Goal: Task Accomplishment & Management: Manage account settings

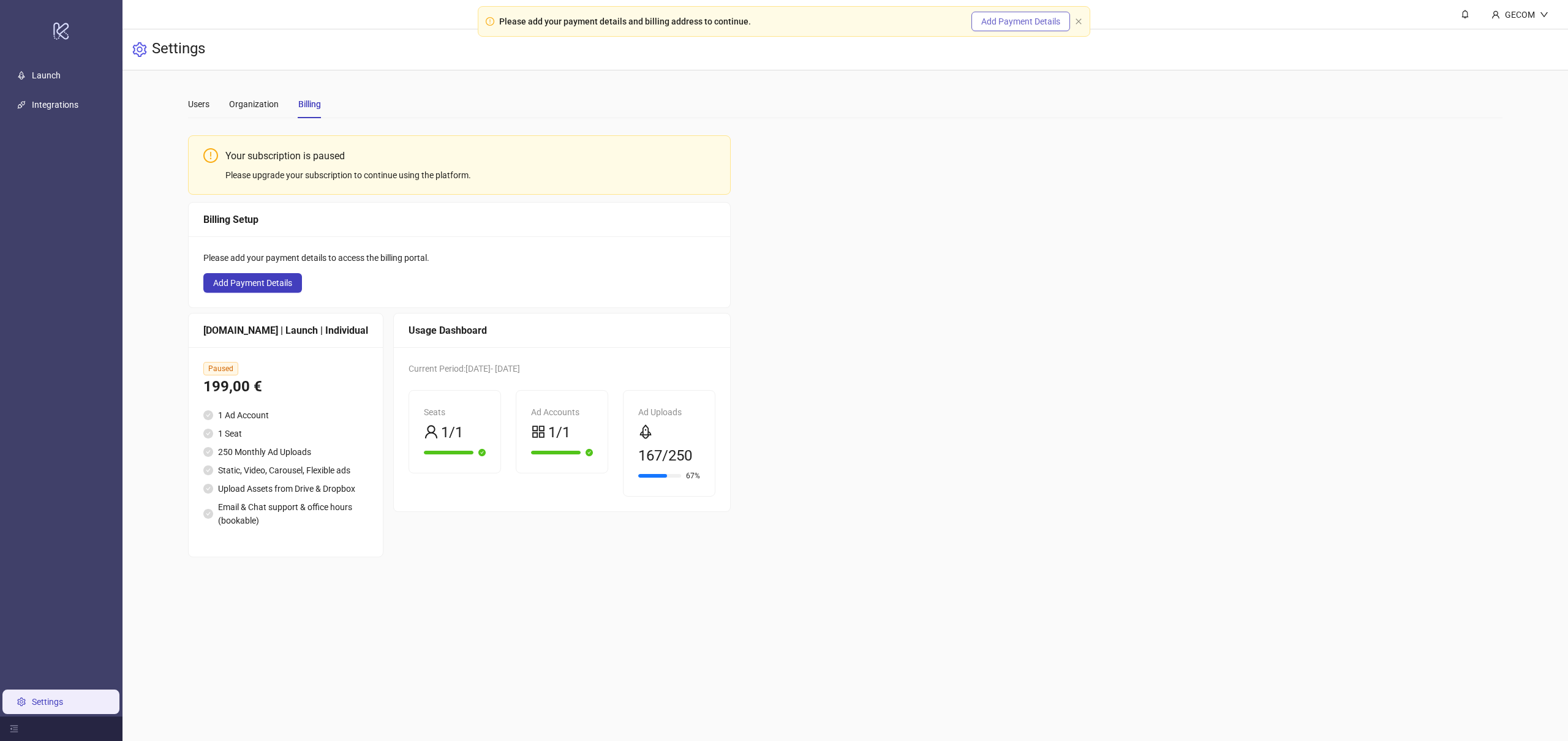
click at [1005, 23] on span "Add Payment Details" at bounding box center [1020, 21] width 79 height 10
click at [261, 106] on div "Organization" at bounding box center [253, 105] width 49 height 14
click at [208, 105] on div "Users" at bounding box center [198, 105] width 21 height 14
click at [1080, 20] on icon "close" at bounding box center [1078, 21] width 8 height 8
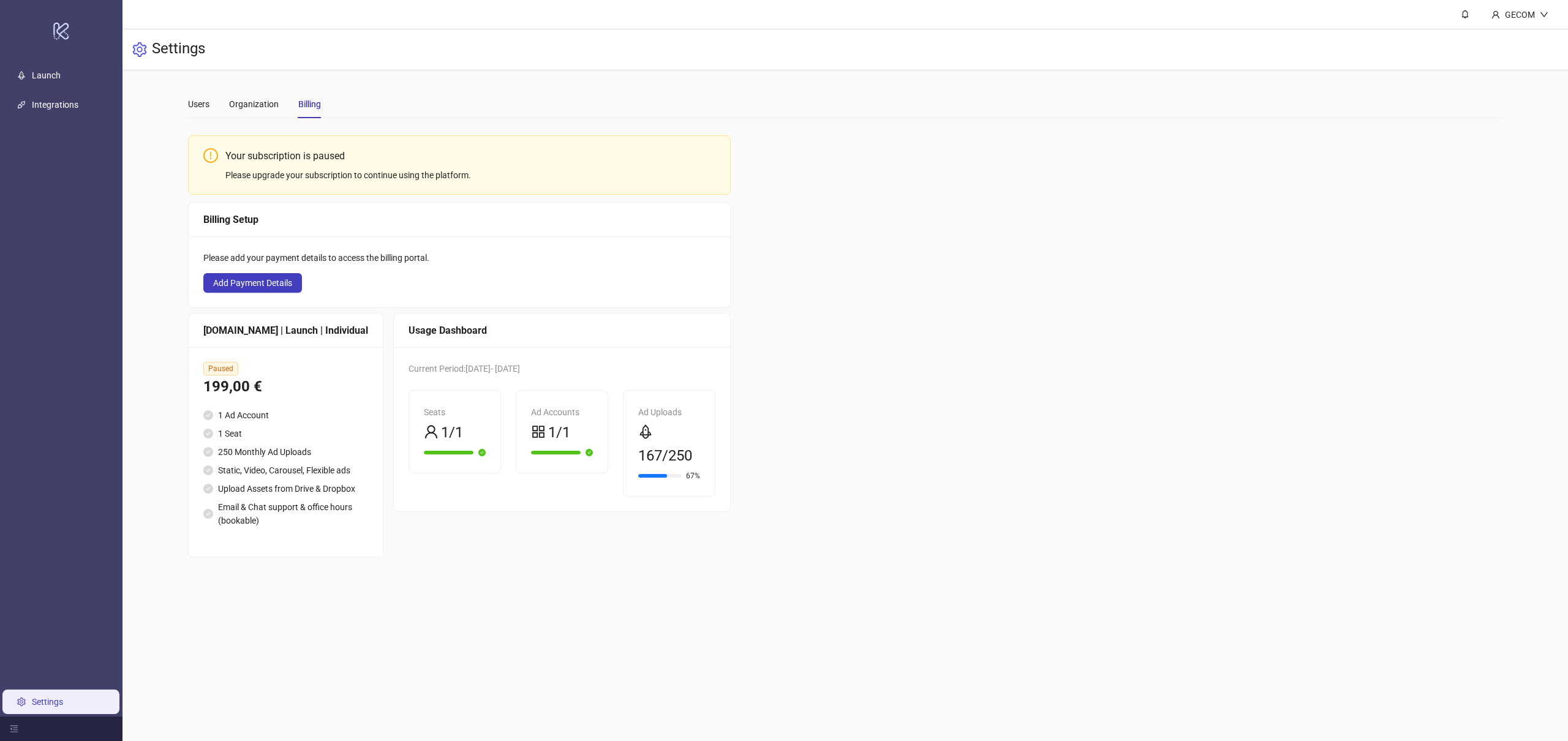
click at [46, 699] on link "Settings" at bounding box center [47, 702] width 31 height 10
click at [252, 399] on div "Paused 199,00 € 1 Ad Account 1 Seat 250 Monthly Ad Uploads Static, Video, Carou…" at bounding box center [286, 452] width 194 height 209
click at [272, 332] on div "[DOMAIN_NAME] | Launch | Individual" at bounding box center [286, 331] width 165 height 15
click at [73, 99] on link "Integrations" at bounding box center [54, 105] width 47 height 10
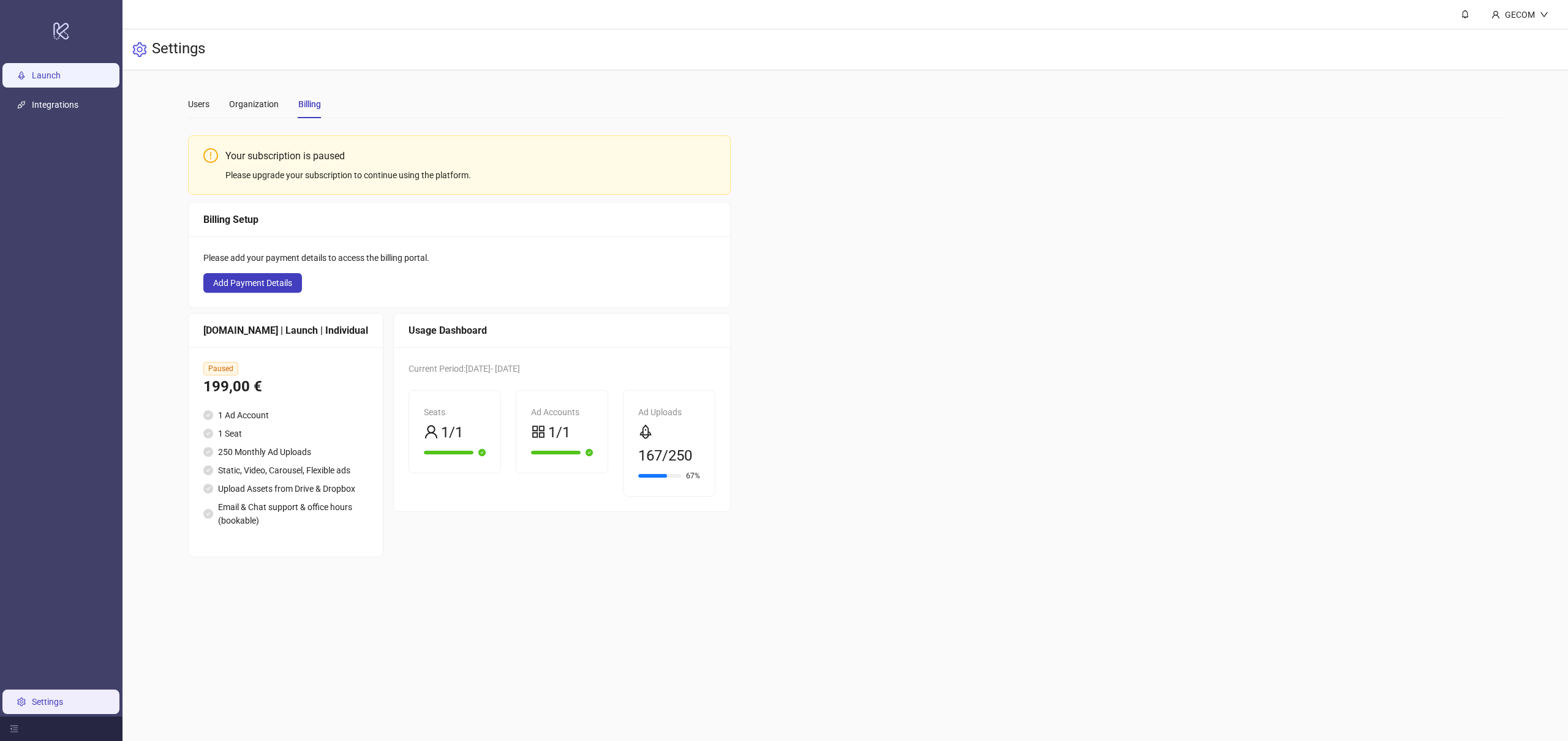
click at [60, 80] on link "Launch" at bounding box center [46, 76] width 29 height 10
click at [197, 110] on div "Users" at bounding box center [198, 105] width 21 height 14
click at [252, 105] on div "Organization" at bounding box center [253, 105] width 49 height 14
click at [269, 282] on span "Add Payment Details" at bounding box center [252, 283] width 79 height 10
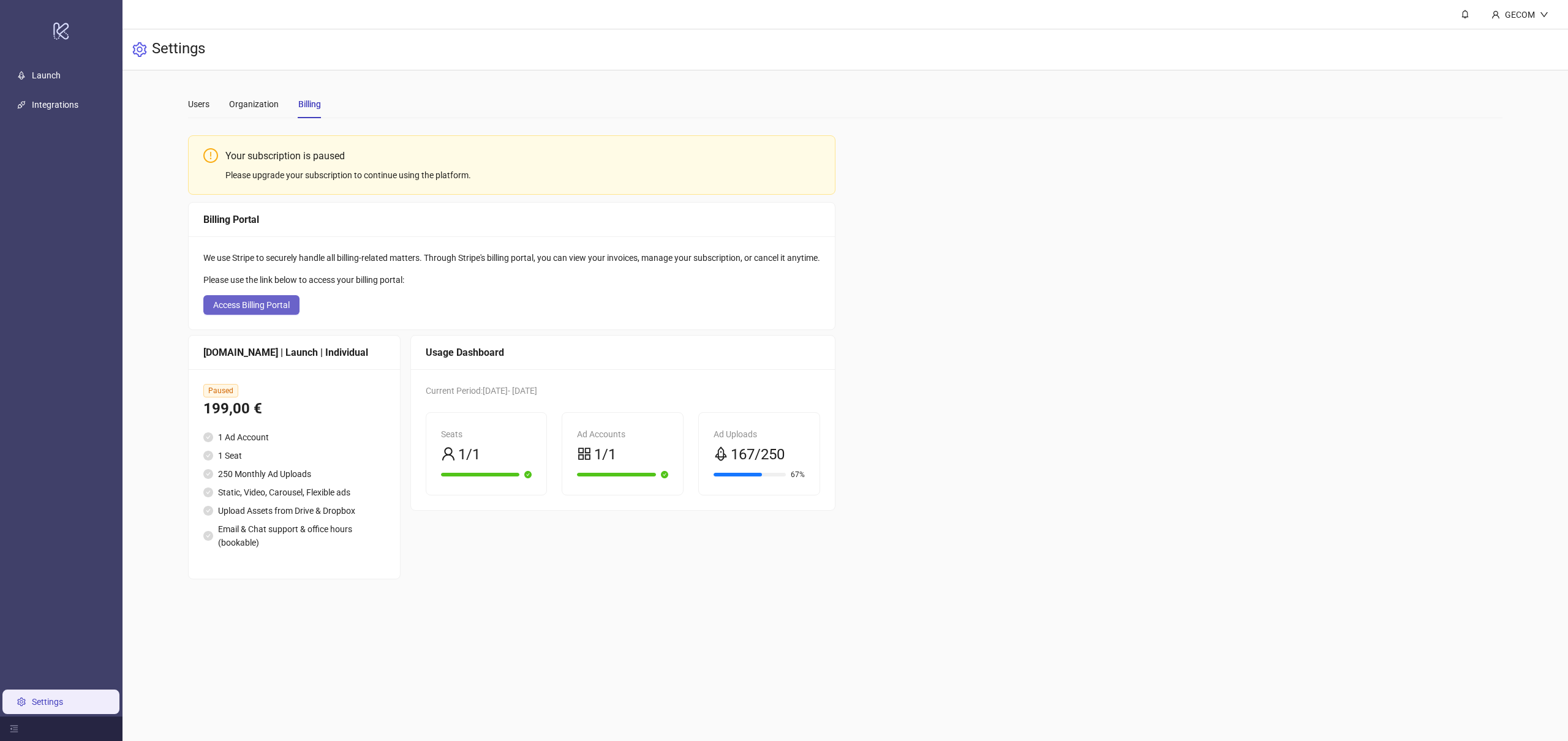
click at [265, 307] on span "Access Billing Portal" at bounding box center [252, 305] width 76 height 10
